Goal: Task Accomplishment & Management: Use online tool/utility

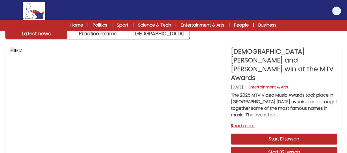
scroll to position [11, 0]
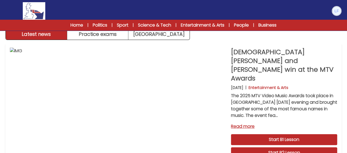
click at [338, 10] on img at bounding box center [336, 11] width 9 height 9
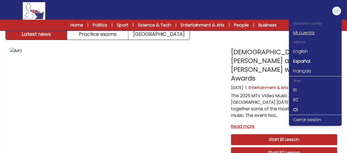
click at [301, 35] on link "Mi cuenta" at bounding box center [315, 33] width 53 height 10
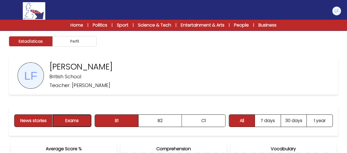
click at [66, 118] on button "Exams" at bounding box center [72, 121] width 38 height 12
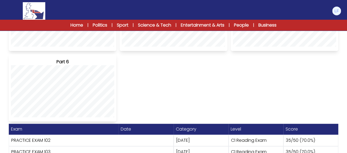
scroll to position [247, 0]
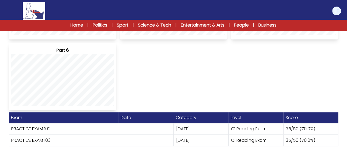
click at [251, 149] on div "News stories Exams B1 B2 C1 B1 B2" at bounding box center [173, 3] width 347 height 298
click at [247, 132] on div "C1 Reading Exam" at bounding box center [255, 129] width 55 height 12
click at [242, 123] on div "C1 Reading Exam" at bounding box center [255, 129] width 55 height 12
click at [219, 101] on div "Average Score % Part 1 Part 2 Part 3 Part 4 Part 5 Part 6 Part 7 Part 8 Part 9" at bounding box center [173, 4] width 329 height 212
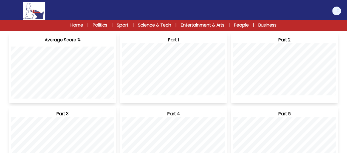
scroll to position [0, 0]
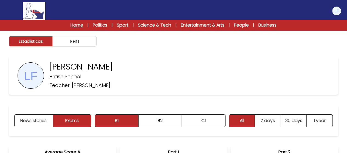
click at [72, 27] on link "Home" at bounding box center [76, 25] width 13 height 7
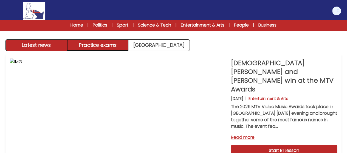
click at [92, 47] on button "Practice exams" at bounding box center [97, 45] width 61 height 11
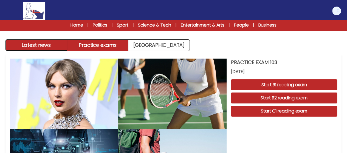
click at [48, 45] on button "Latest news" at bounding box center [36, 45] width 61 height 11
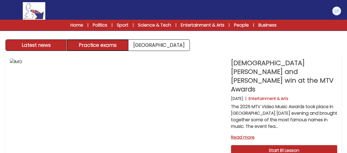
click at [119, 40] on button "Practice exams" at bounding box center [97, 45] width 61 height 11
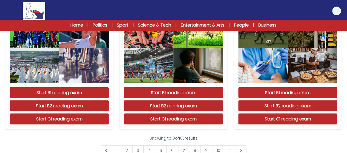
scroll to position [499, 0]
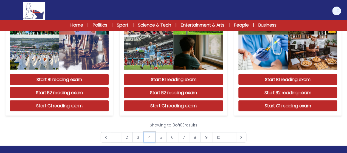
click at [148, 137] on link "4" at bounding box center [149, 137] width 12 height 10
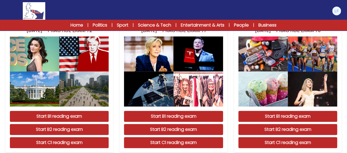
scroll to position [187, 0]
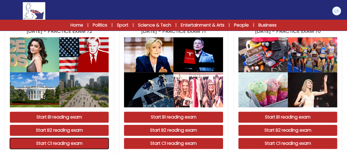
click at [60, 146] on button "Start C1 reading exam" at bounding box center [59, 143] width 99 height 11
